Goal: Check status: Check status

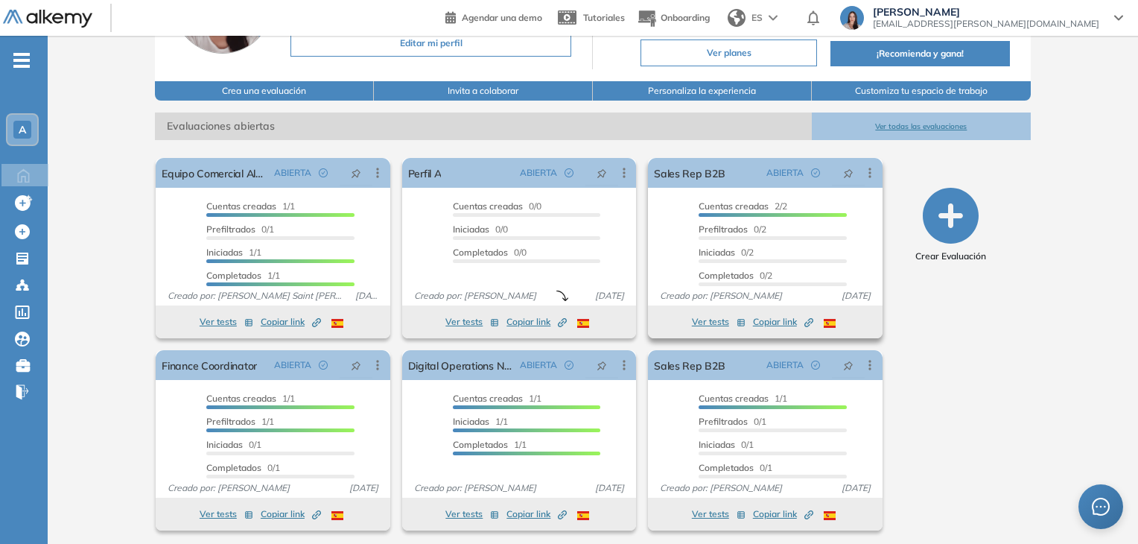
scroll to position [152, 0]
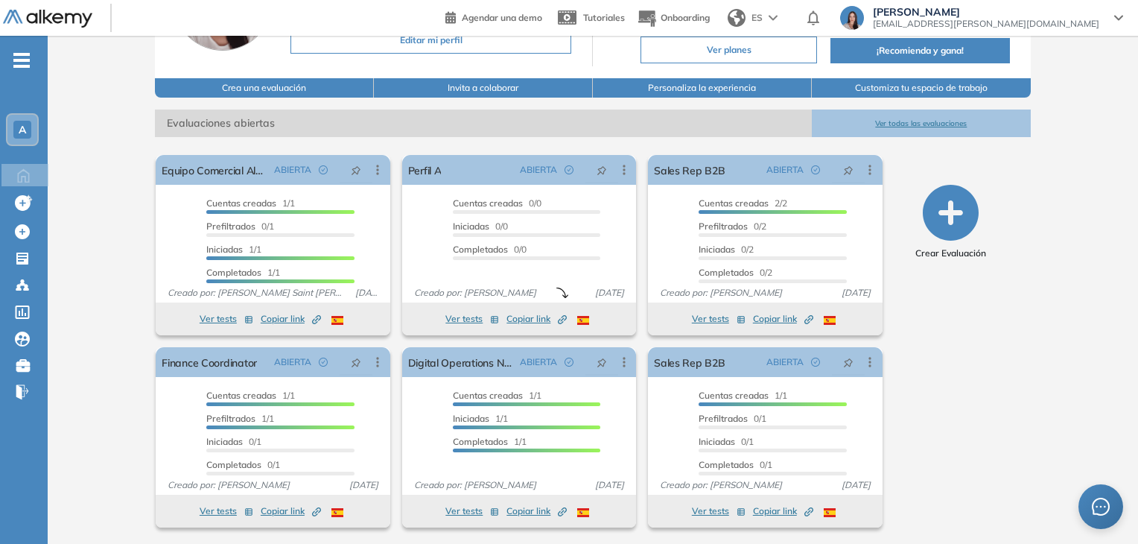
click at [908, 131] on button "Ver todas las evaluaciones" at bounding box center [921, 123] width 219 height 28
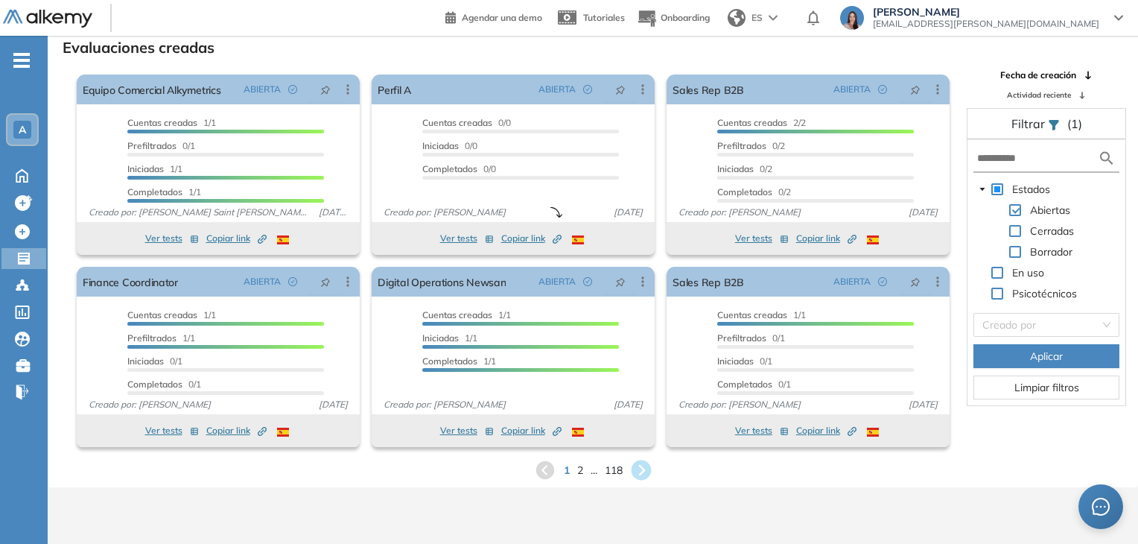
click at [648, 471] on icon at bounding box center [641, 470] width 20 height 20
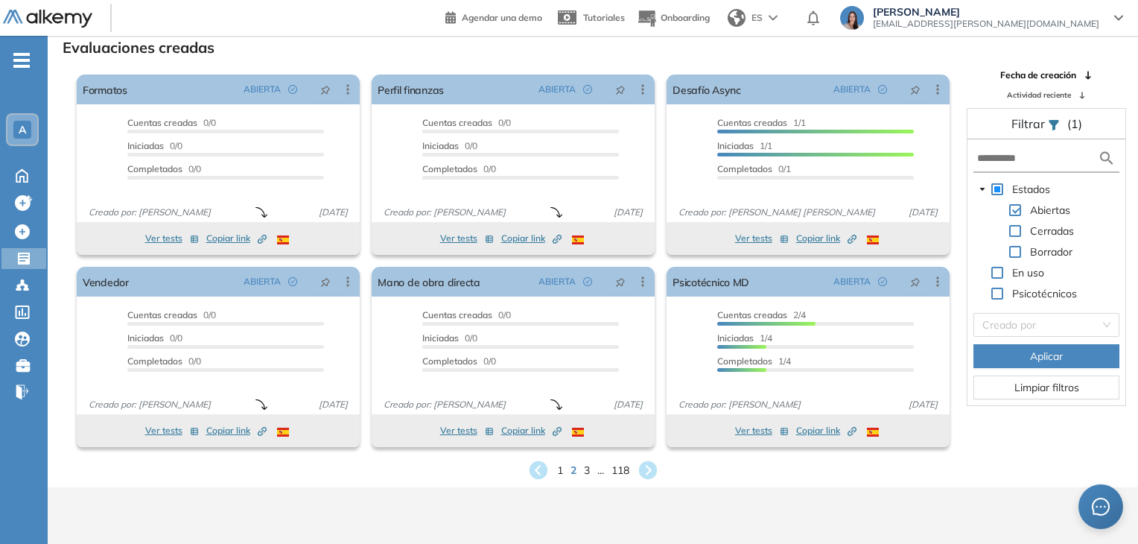
click at [649, 468] on icon at bounding box center [648, 470] width 22 height 22
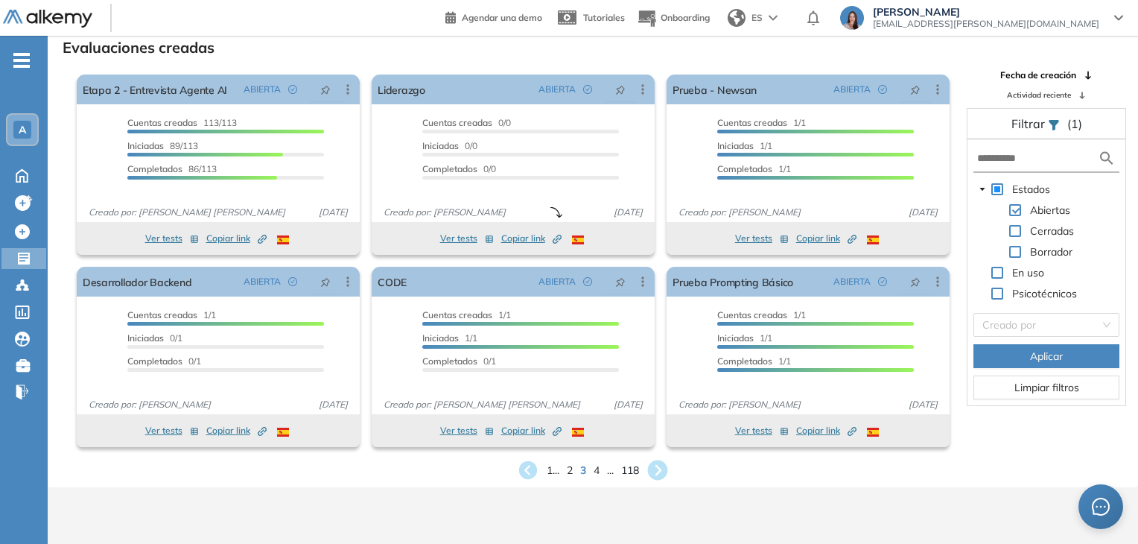
click at [655, 463] on icon at bounding box center [658, 470] width 20 height 20
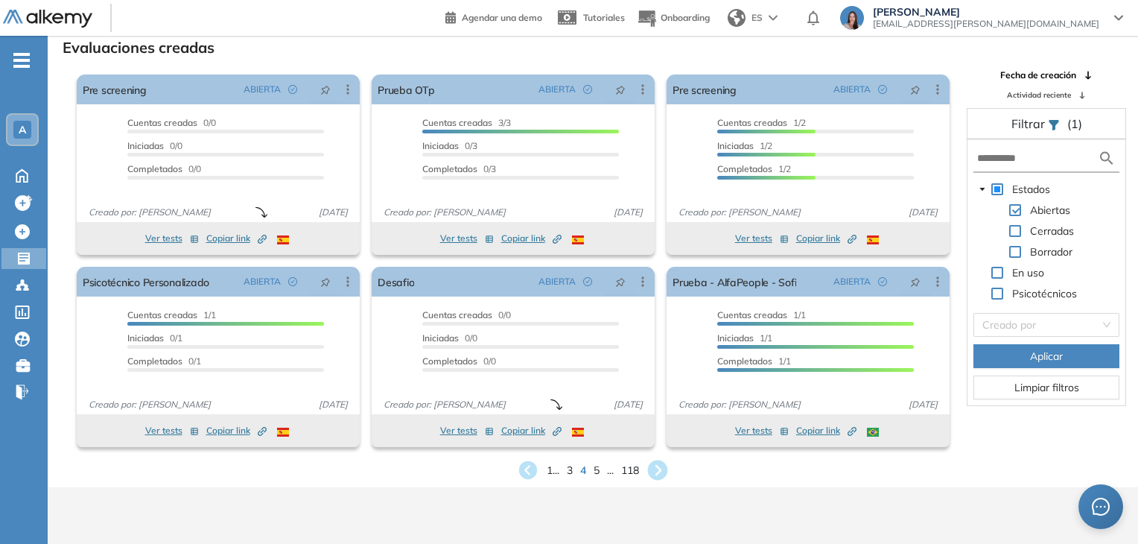
click at [655, 463] on icon at bounding box center [658, 470] width 20 height 20
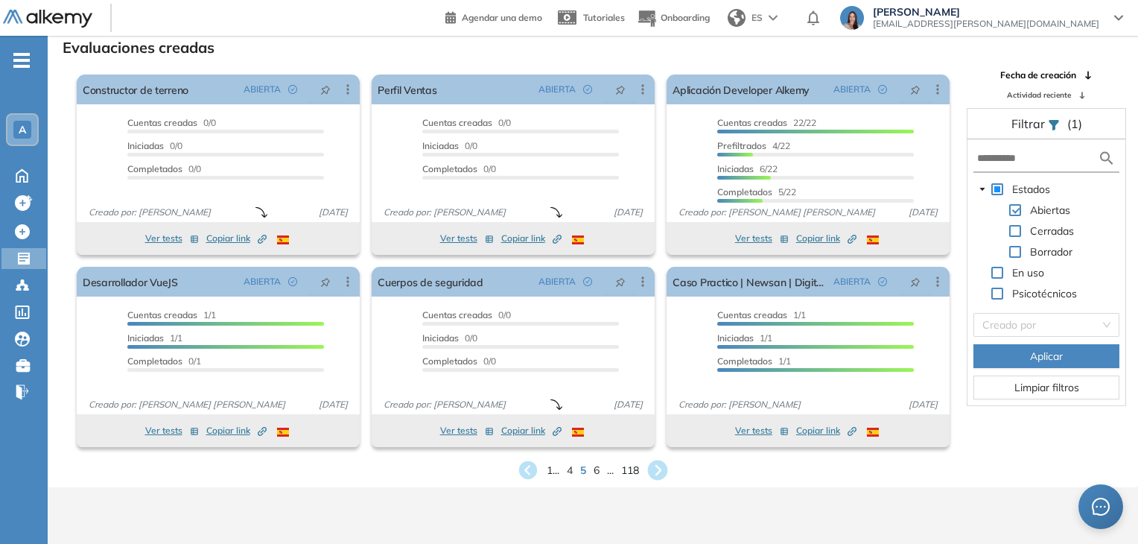
click at [655, 463] on icon at bounding box center [658, 470] width 20 height 20
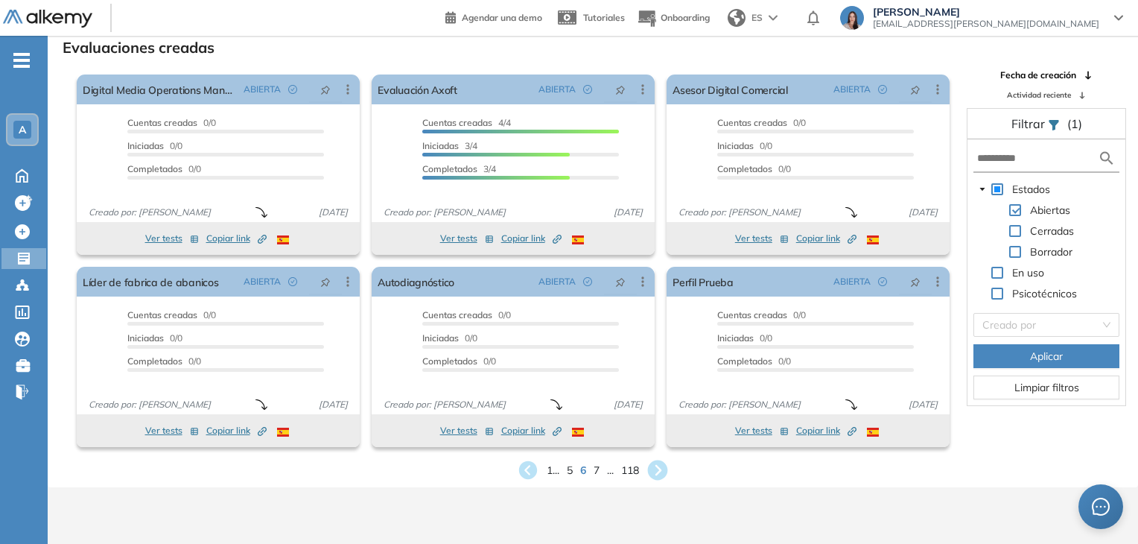
click at [655, 463] on icon at bounding box center [658, 470] width 20 height 20
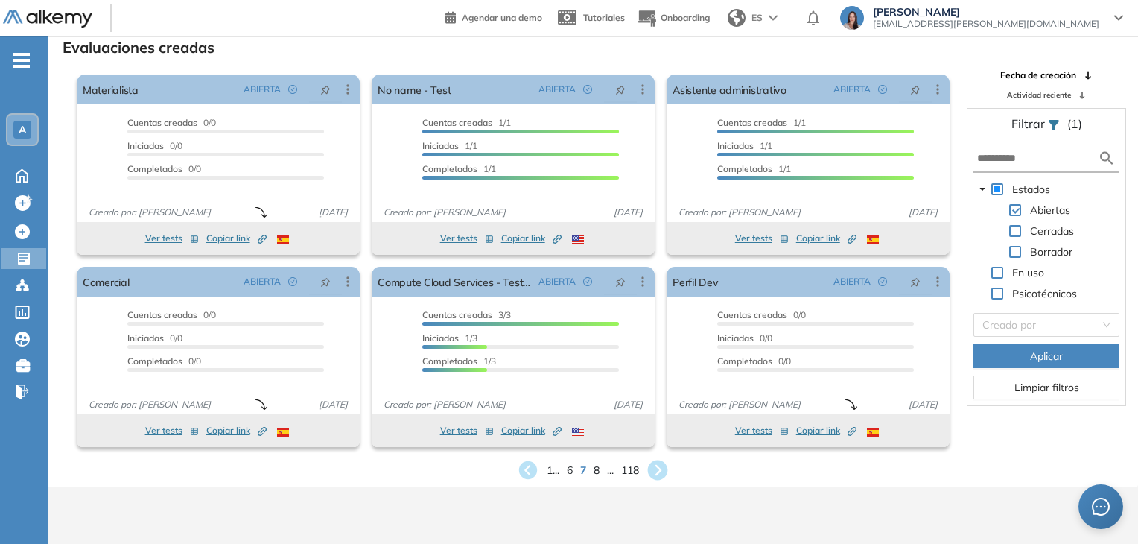
click at [655, 463] on icon at bounding box center [658, 470] width 20 height 20
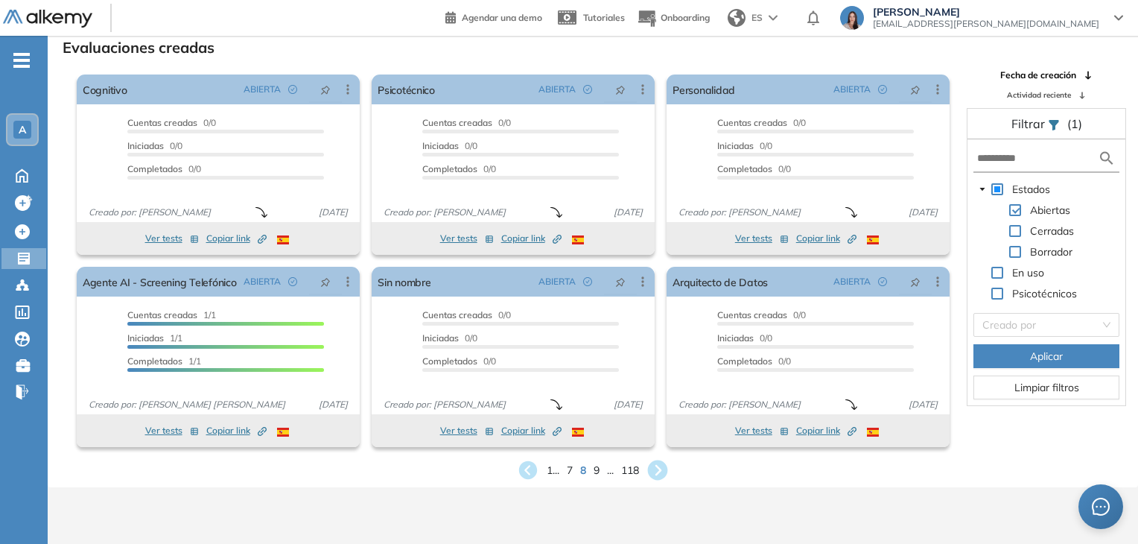
click at [655, 463] on icon at bounding box center [658, 470] width 20 height 20
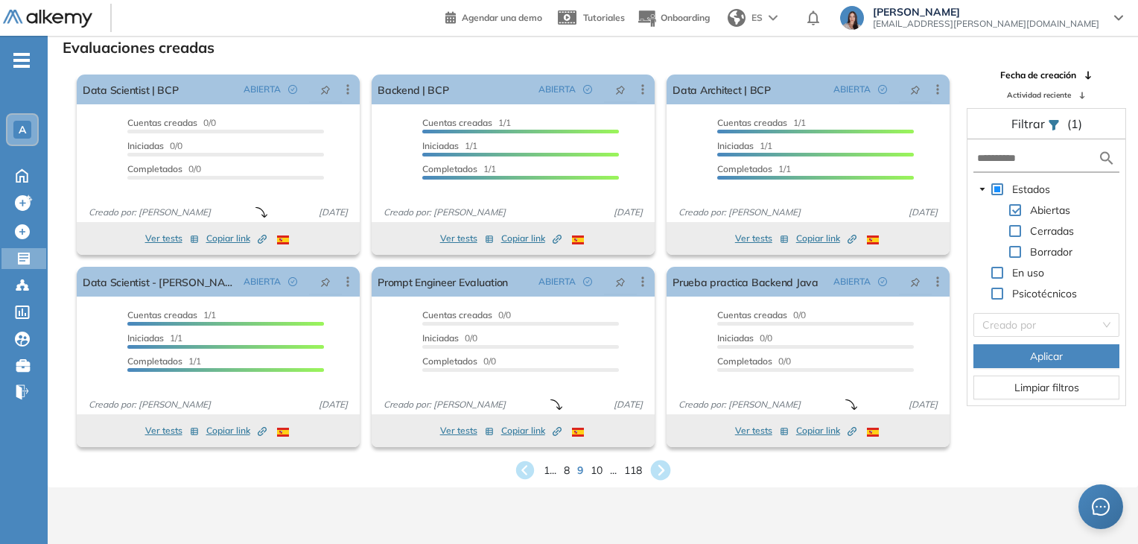
click at [660, 477] on icon at bounding box center [661, 470] width 20 height 20
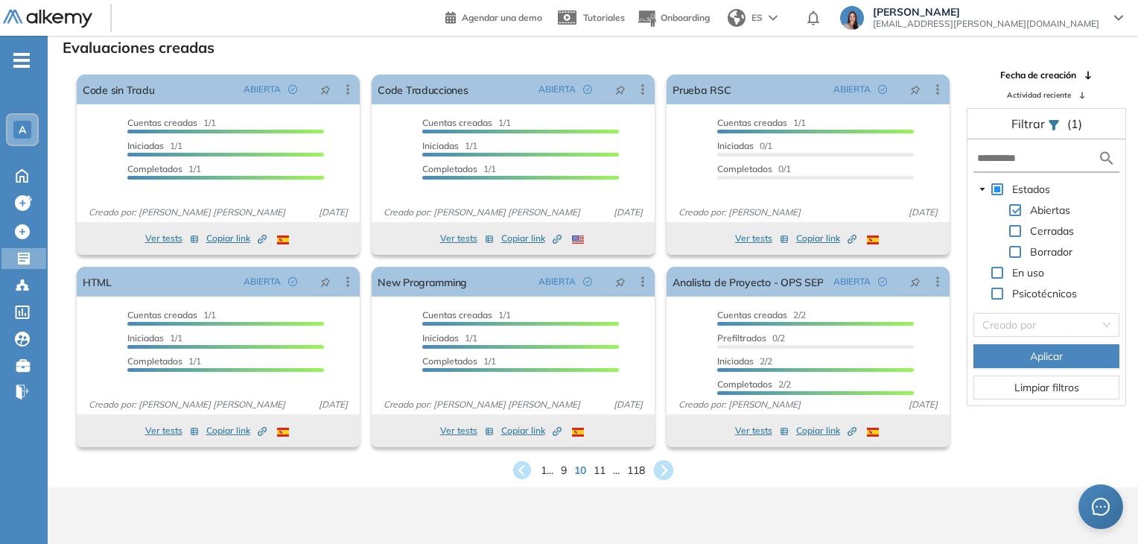
click at [669, 468] on icon at bounding box center [664, 470] width 20 height 20
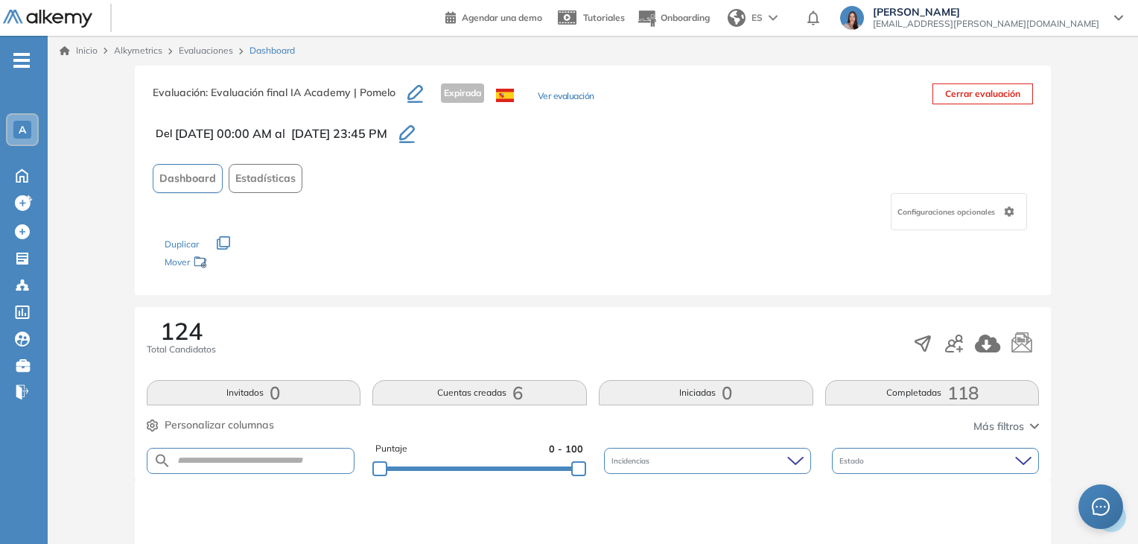
click at [415, 132] on icon "button" at bounding box center [407, 134] width 16 height 18
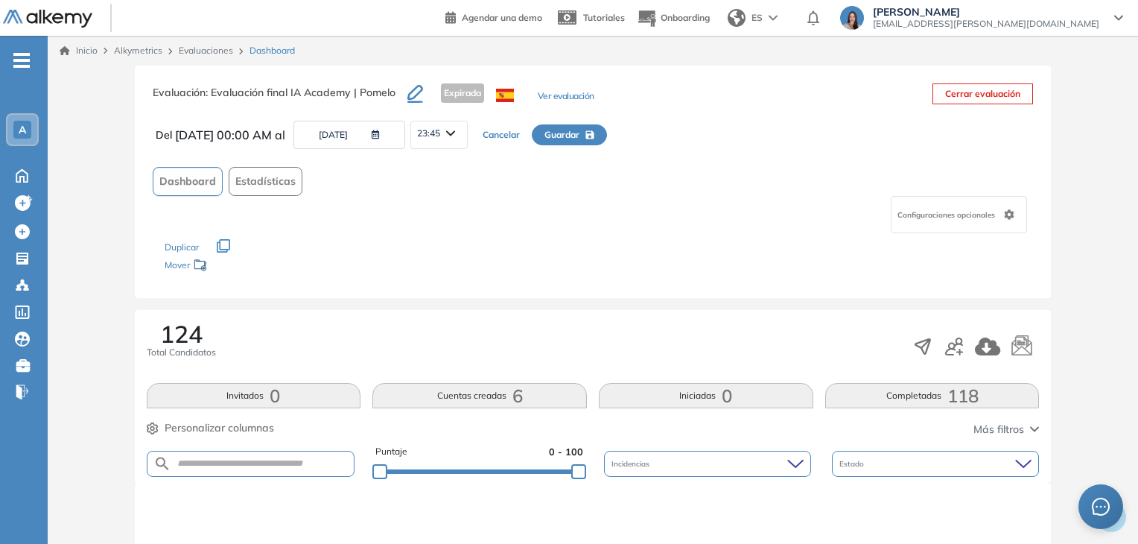
click at [364, 143] on button "[DATE]" at bounding box center [349, 135] width 112 height 28
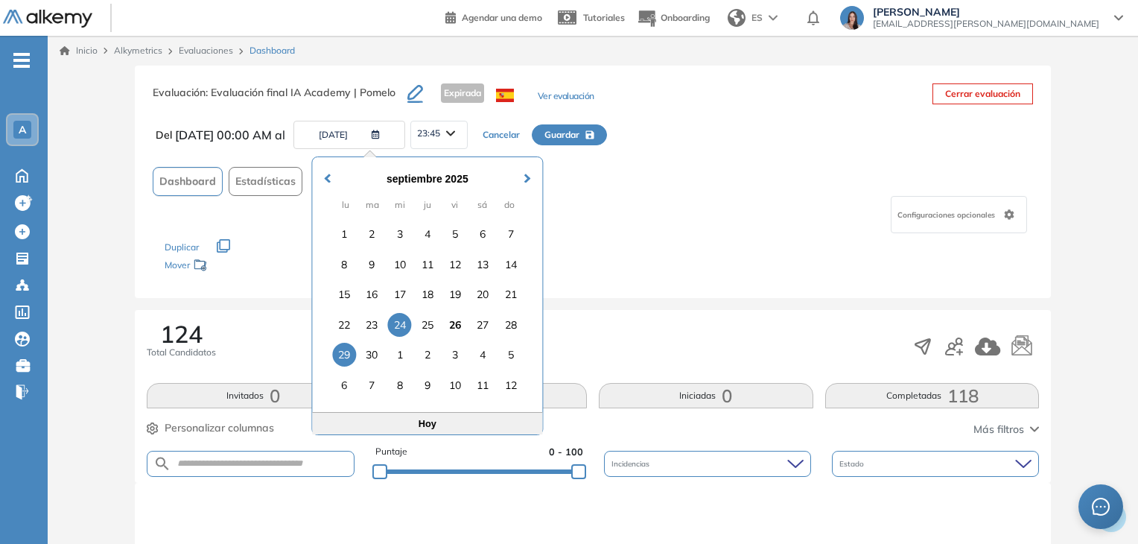
click at [337, 351] on div "29" at bounding box center [344, 354] width 24 height 24
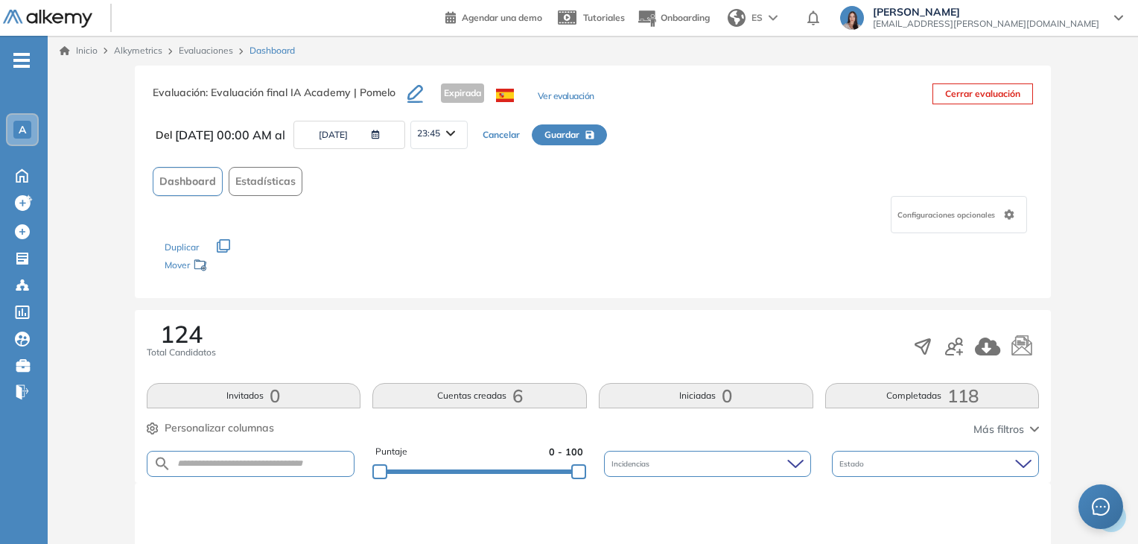
click at [579, 139] on span "Guardar" at bounding box center [561, 134] width 35 height 13
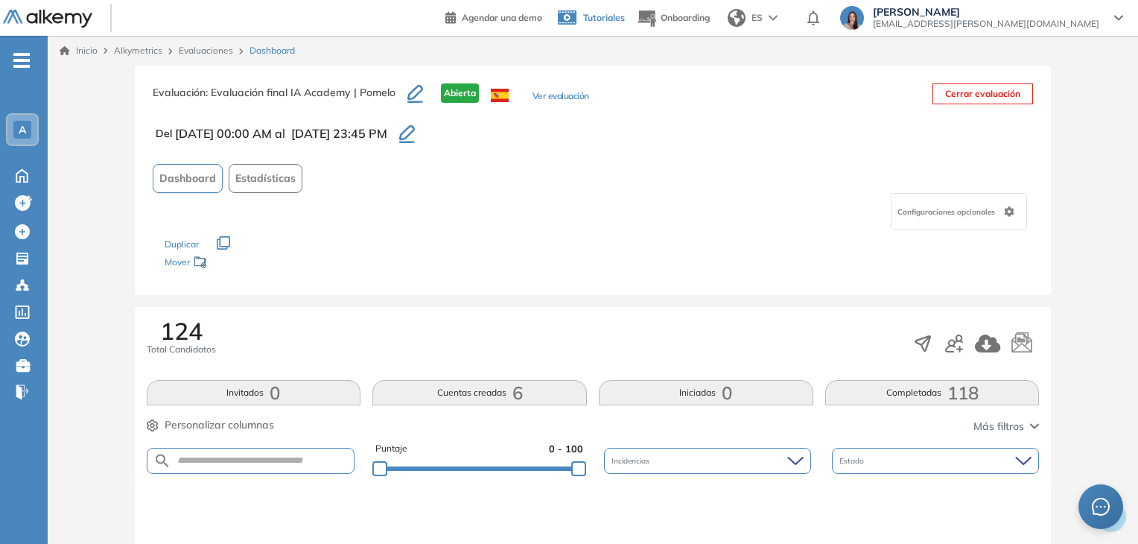
type input "**********"
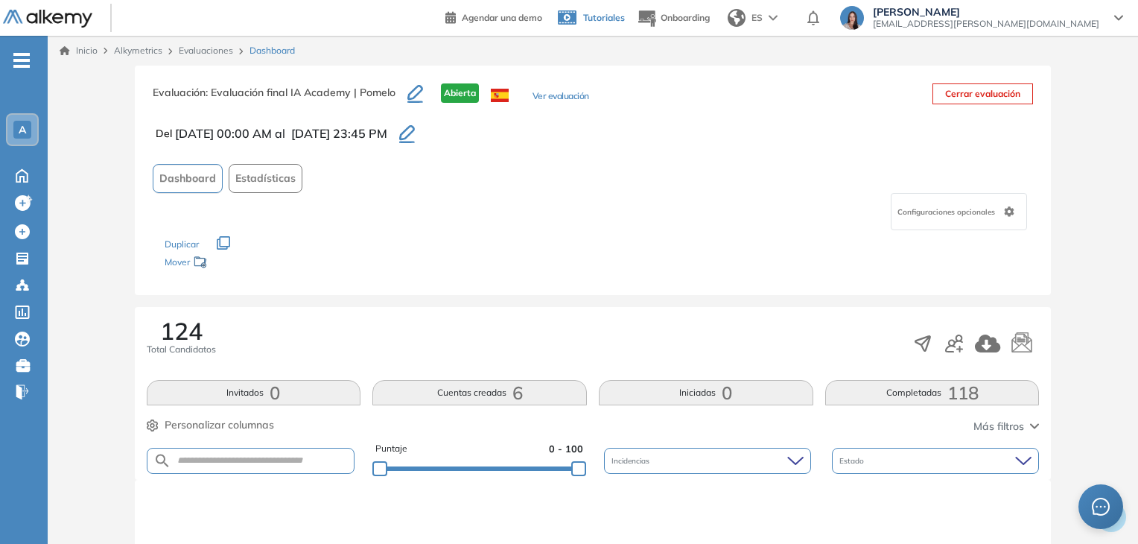
type input "**********"
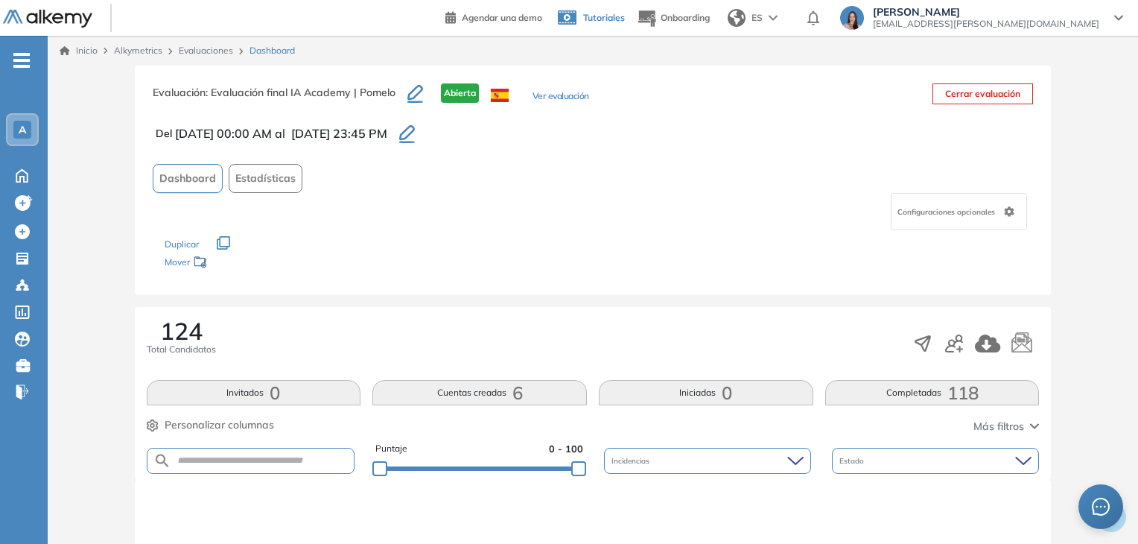
type input "**********"
